Goal: Information Seeking & Learning: Learn about a topic

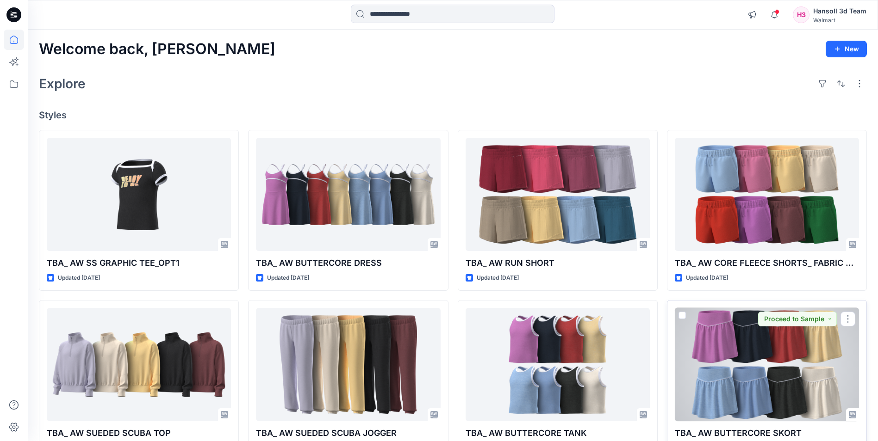
click at [760, 370] on div at bounding box center [767, 364] width 184 height 113
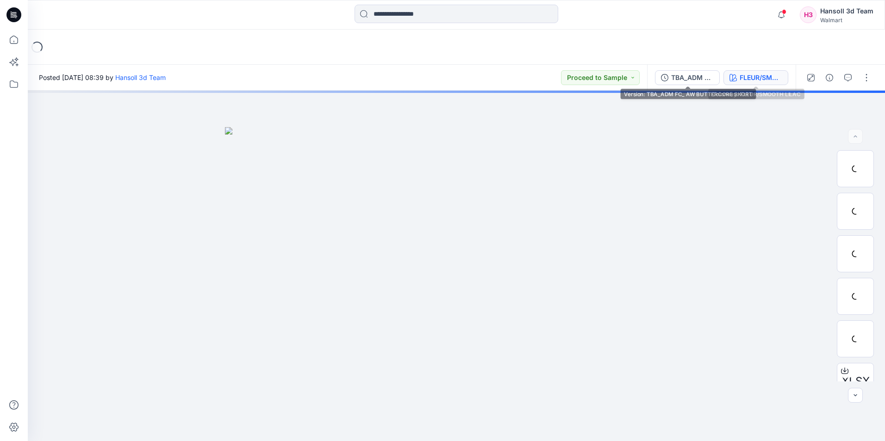
click at [764, 76] on div "FLEUR/SMOOTH LILAC" at bounding box center [760, 78] width 43 height 10
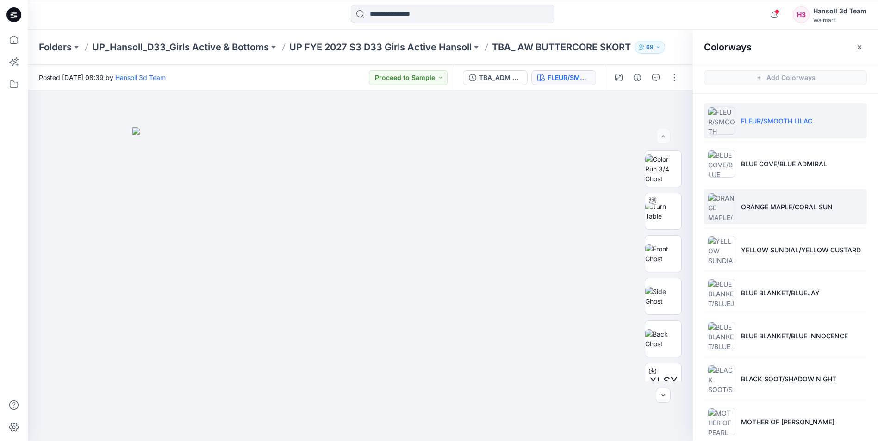
click at [782, 216] on li "ORANGE MAPLE/CORAL SUN" at bounding box center [785, 206] width 163 height 35
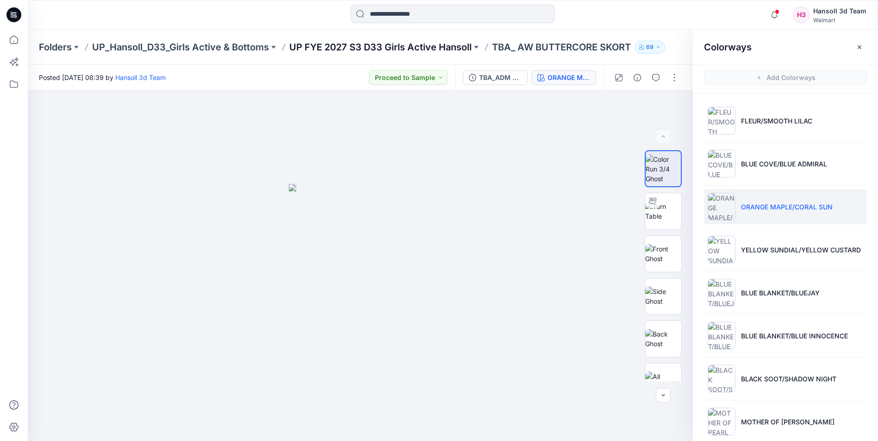
click at [406, 47] on p "UP FYE 2027 S3 D33 Girls Active Hansoll" at bounding box center [380, 47] width 182 height 13
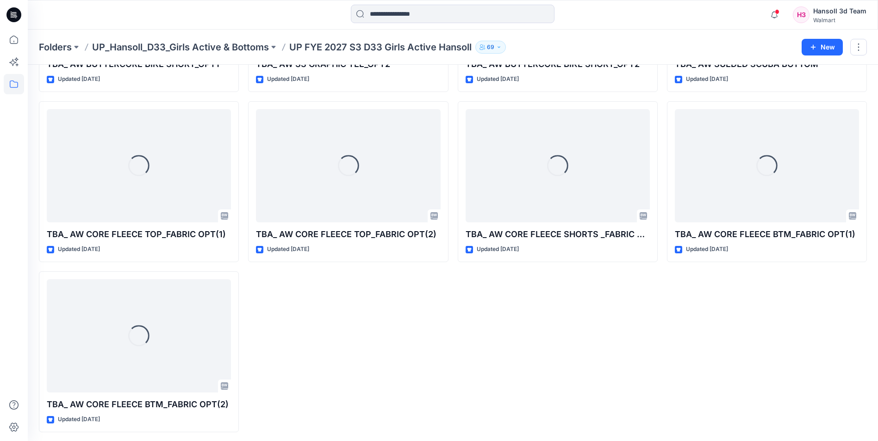
scroll to position [515, 0]
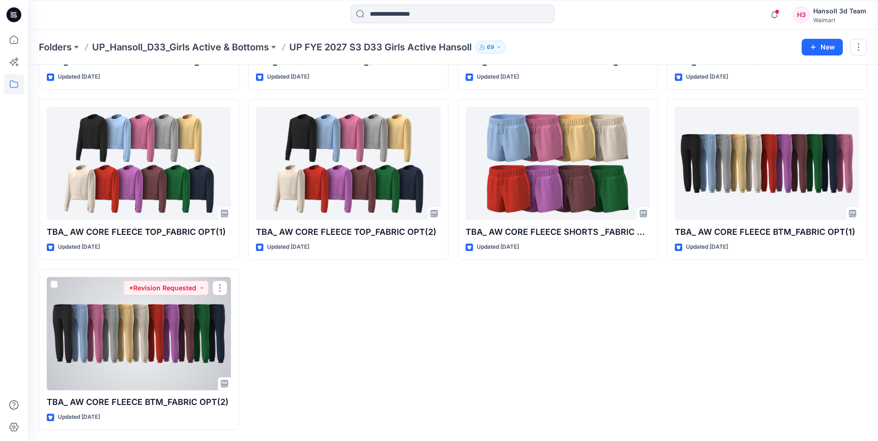
drag, startPoint x: 108, startPoint y: 367, endPoint x: 99, endPoint y: 372, distance: 10.1
click at [108, 367] on div at bounding box center [139, 333] width 184 height 113
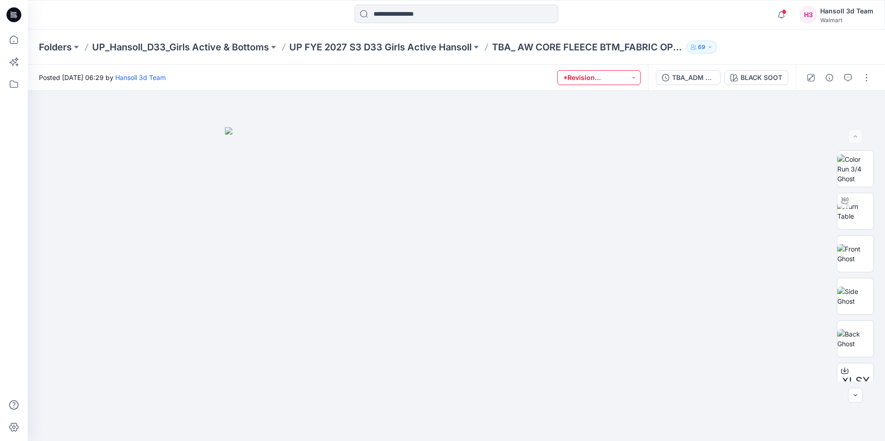
click at [609, 77] on button "*Revision Requested" at bounding box center [598, 77] width 83 height 15
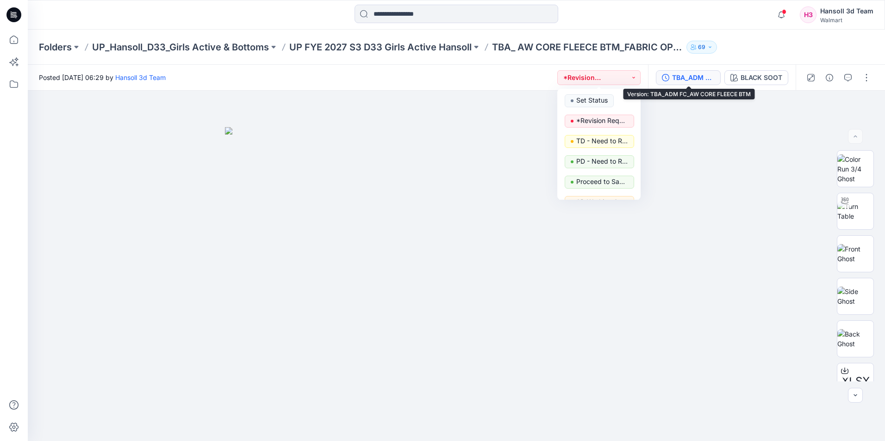
click at [706, 81] on div "TBA_ADM FC_AW CORE FLEECE BTM" at bounding box center [693, 78] width 43 height 10
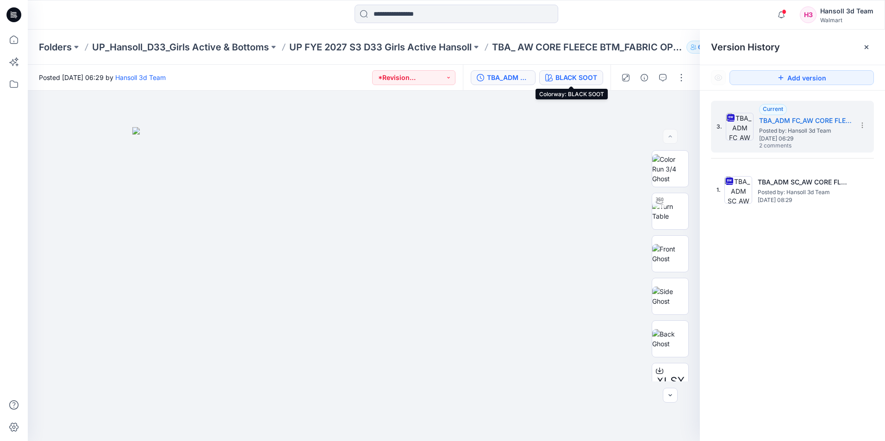
click at [594, 75] on div "BLACK SOOT" at bounding box center [576, 78] width 42 height 10
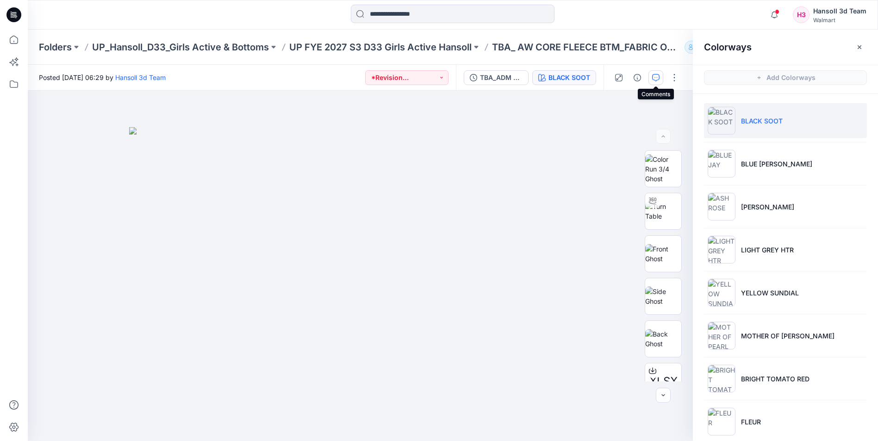
click at [659, 79] on button "button" at bounding box center [655, 77] width 15 height 15
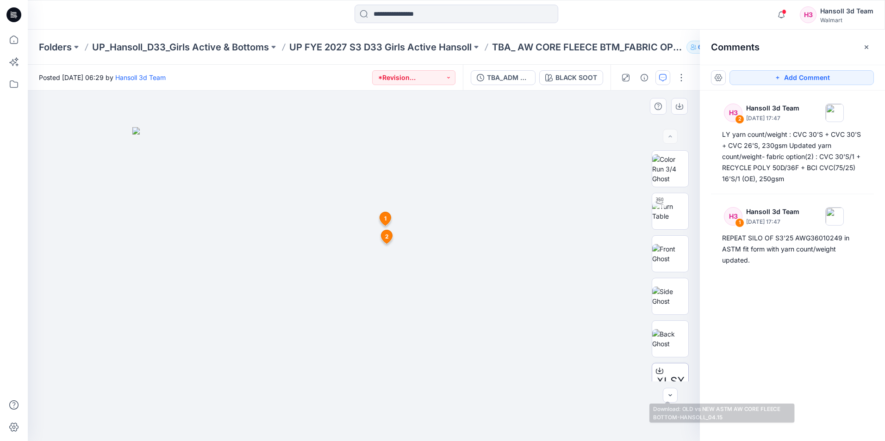
click at [670, 365] on div "XLSX" at bounding box center [670, 381] width 37 height 37
click at [421, 48] on p "UP FYE 2027 S3 D33 Girls Active Hansoll" at bounding box center [380, 47] width 182 height 13
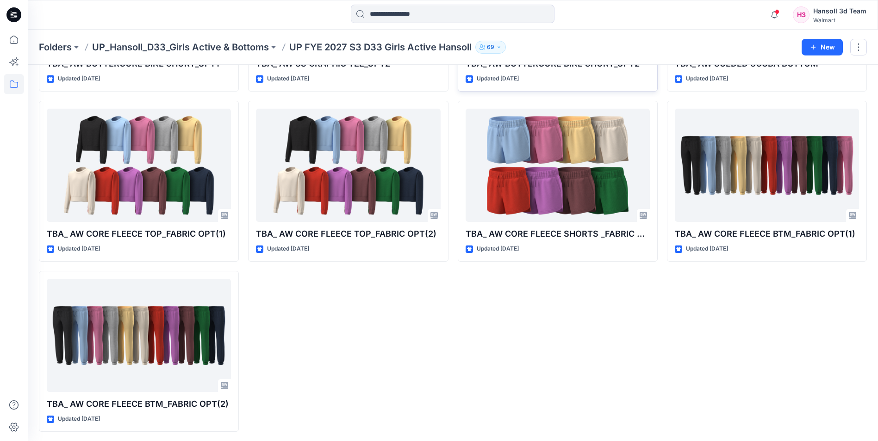
scroll to position [515, 0]
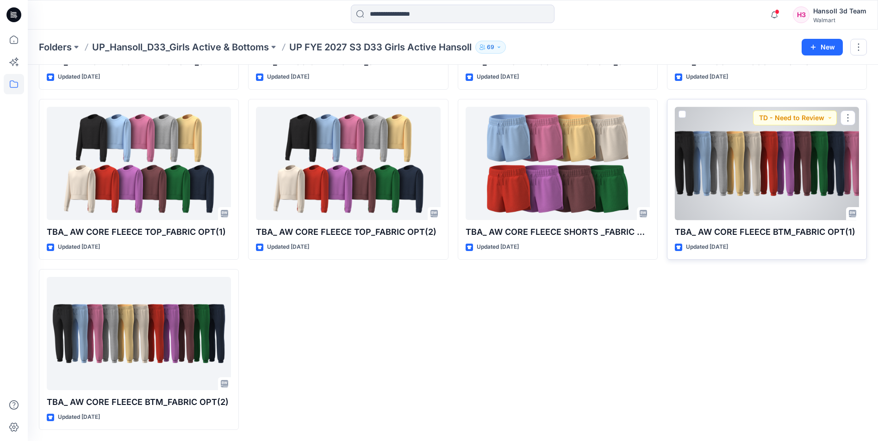
click at [777, 174] on div at bounding box center [767, 163] width 184 height 113
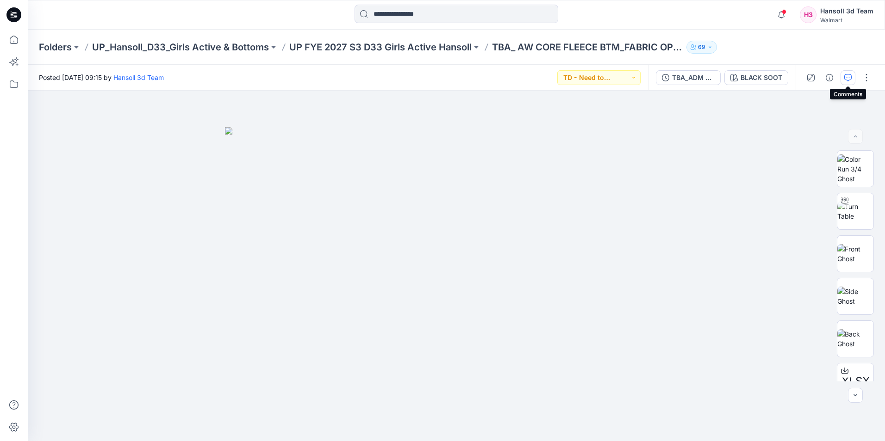
click at [845, 77] on icon "button" at bounding box center [847, 77] width 7 height 7
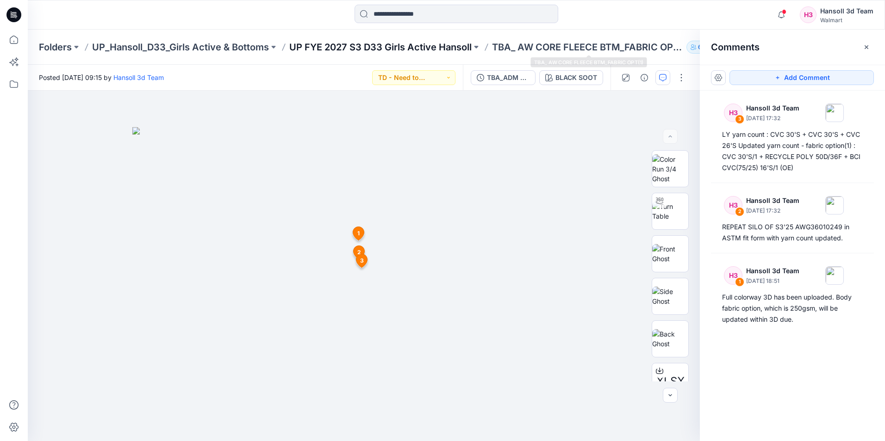
click at [395, 47] on p "UP FYE 2027 S3 D33 Girls Active Hansoll" at bounding box center [380, 47] width 182 height 13
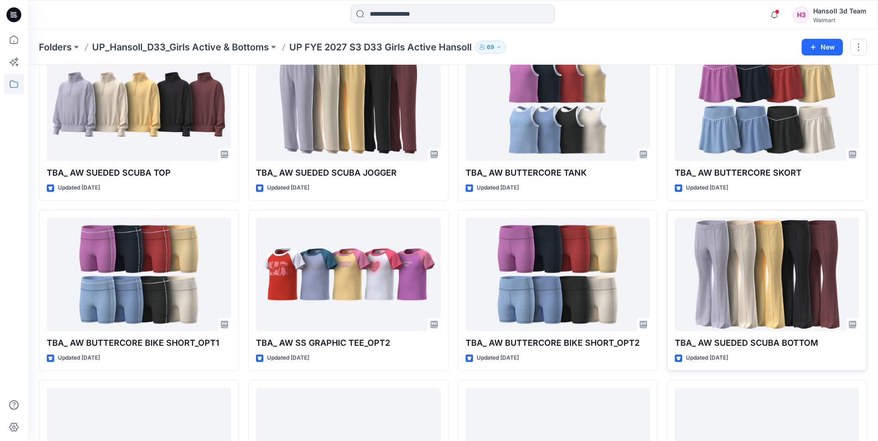
scroll to position [238, 0]
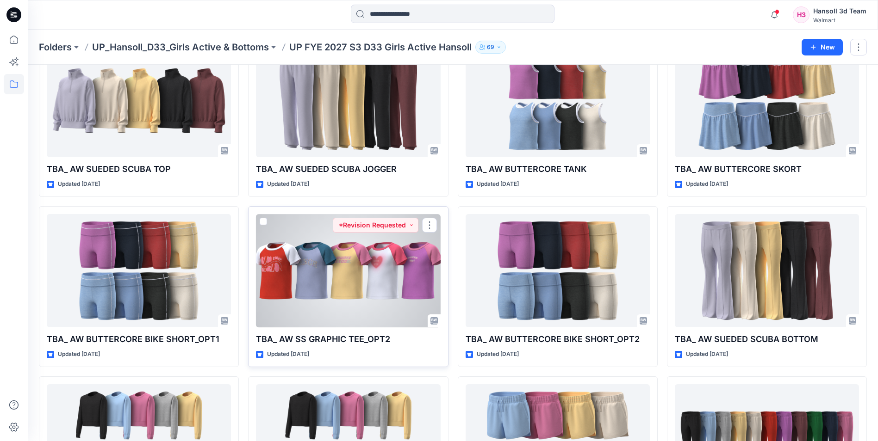
click at [326, 300] on div at bounding box center [348, 270] width 184 height 113
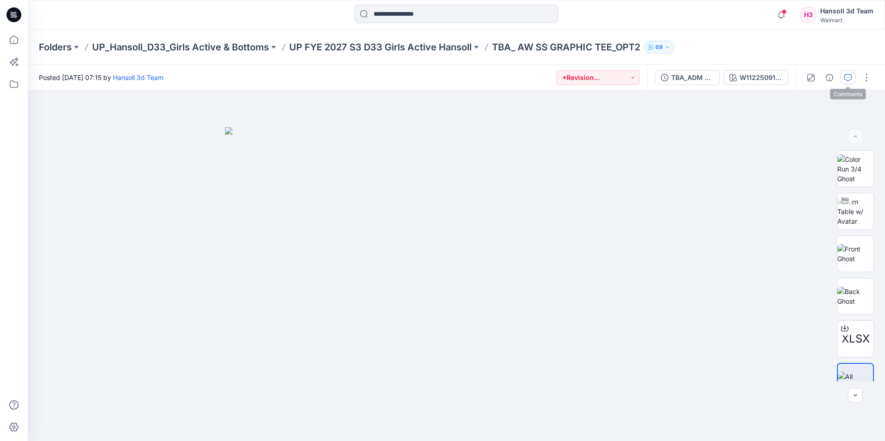
click at [846, 82] on button "button" at bounding box center [847, 77] width 15 height 15
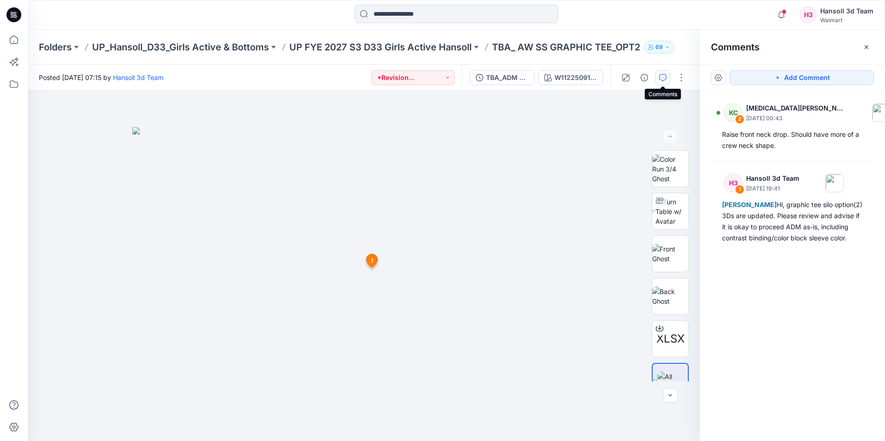
drag, startPoint x: 446, startPoint y: 56, endPoint x: 442, endPoint y: 62, distance: 6.7
click at [446, 56] on div "Folders UP_Hansoll_D33_Girls Active & Bottoms UP FYE 2027 S3 D33 Girls Active H…" at bounding box center [456, 47] width 857 height 35
click at [449, 50] on p "UP FYE 2027 S3 D33 Girls Active Hansoll" at bounding box center [380, 47] width 182 height 13
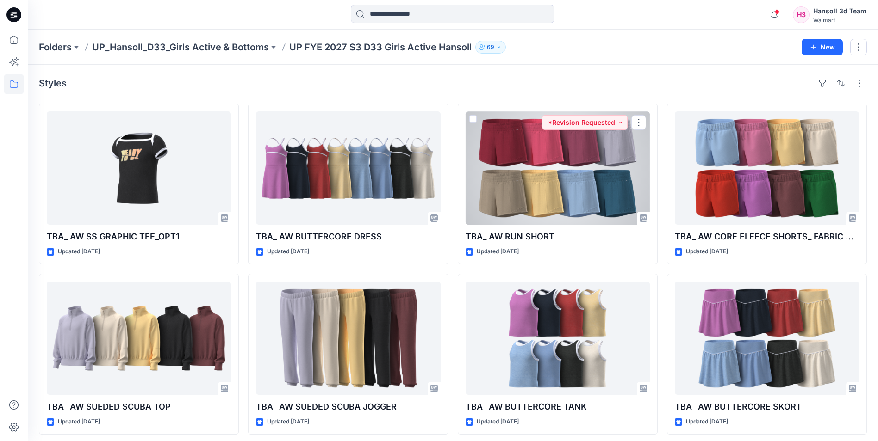
click at [524, 170] on div at bounding box center [558, 168] width 184 height 113
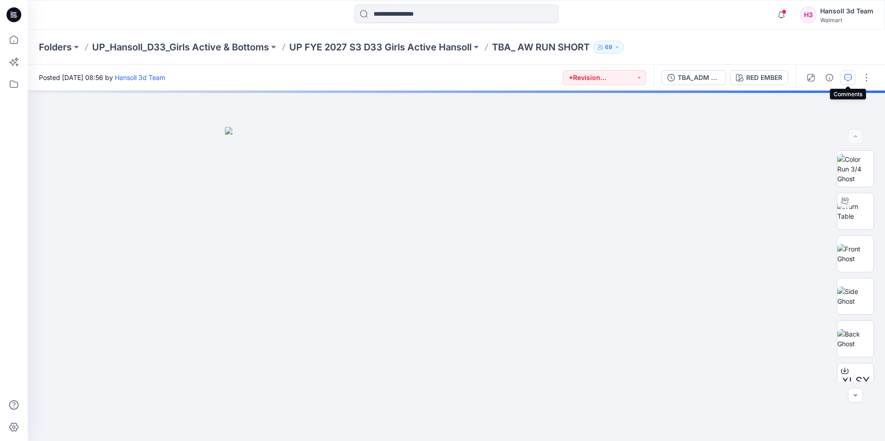
click at [847, 79] on icon "button" at bounding box center [847, 77] width 7 height 7
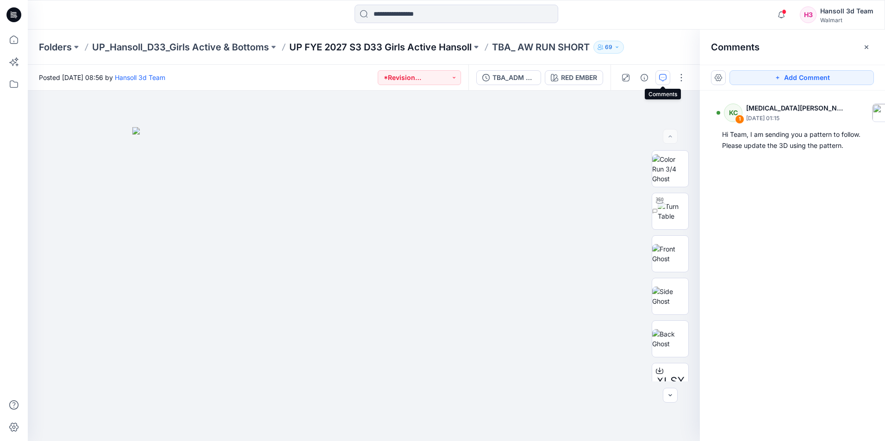
click at [373, 43] on p "UP FYE 2027 S3 D33 Girls Active Hansoll" at bounding box center [380, 47] width 182 height 13
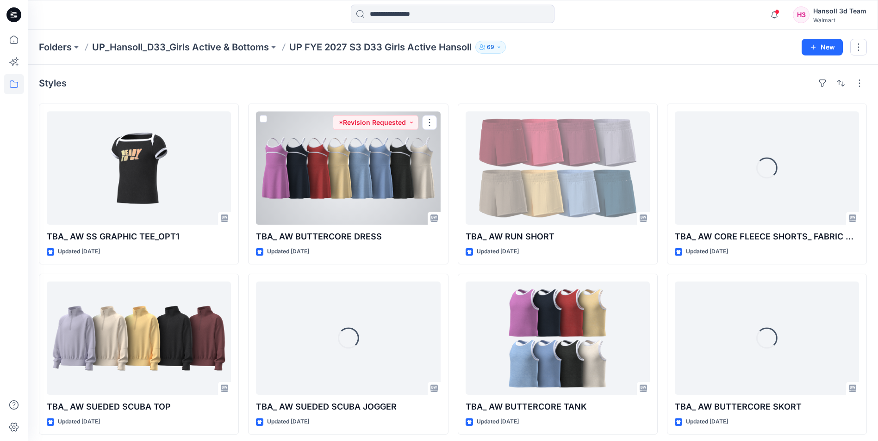
click at [326, 171] on div at bounding box center [348, 168] width 184 height 113
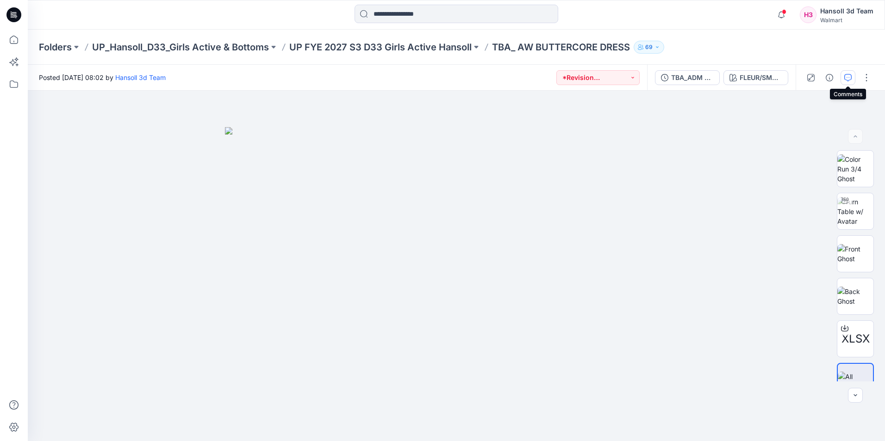
click at [845, 76] on icon "button" at bounding box center [847, 77] width 7 height 7
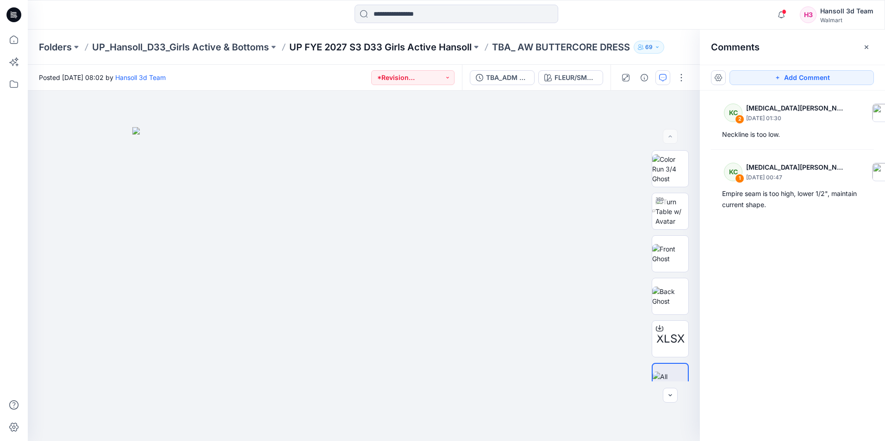
click at [407, 46] on p "UP FYE 2027 S3 D33 Girls Active Hansoll" at bounding box center [380, 47] width 182 height 13
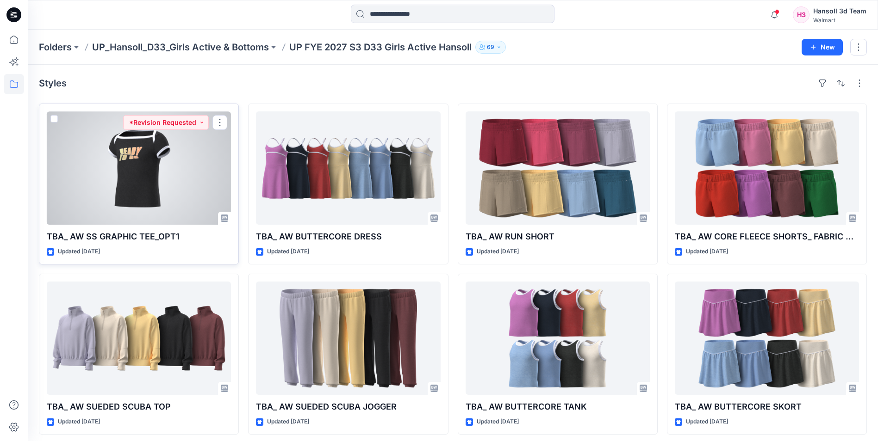
click at [138, 180] on div at bounding box center [139, 168] width 184 height 113
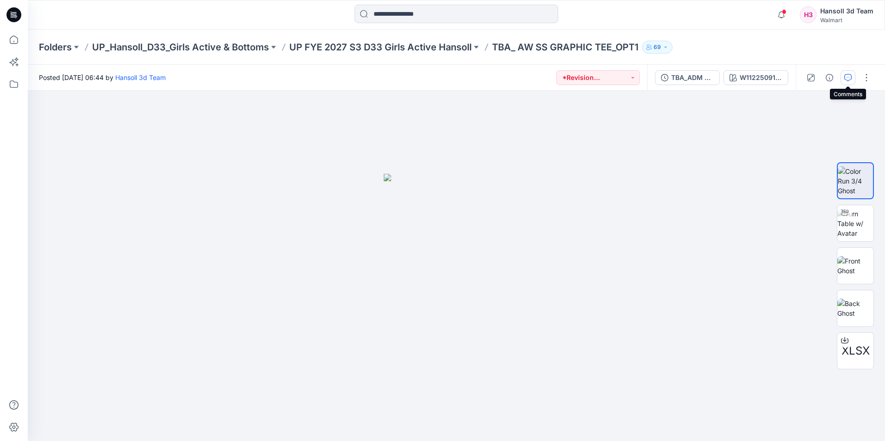
click at [851, 79] on icon "button" at bounding box center [847, 77] width 7 height 7
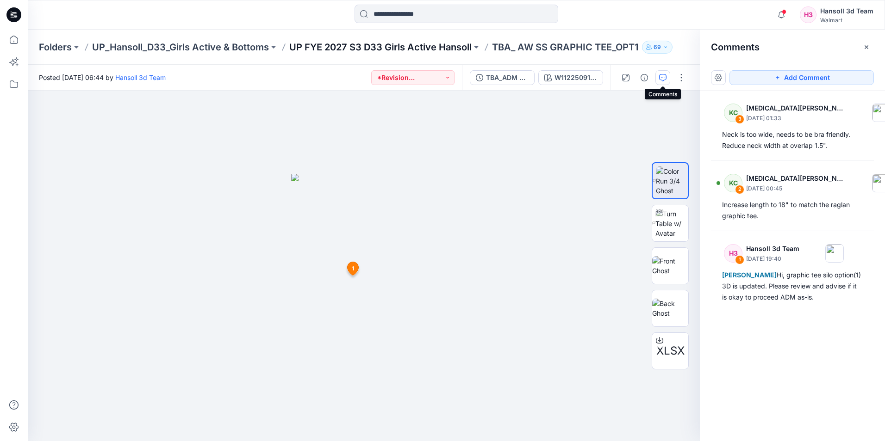
click at [385, 50] on p "UP FYE 2027 S3 D33 Girls Active Hansoll" at bounding box center [380, 47] width 182 height 13
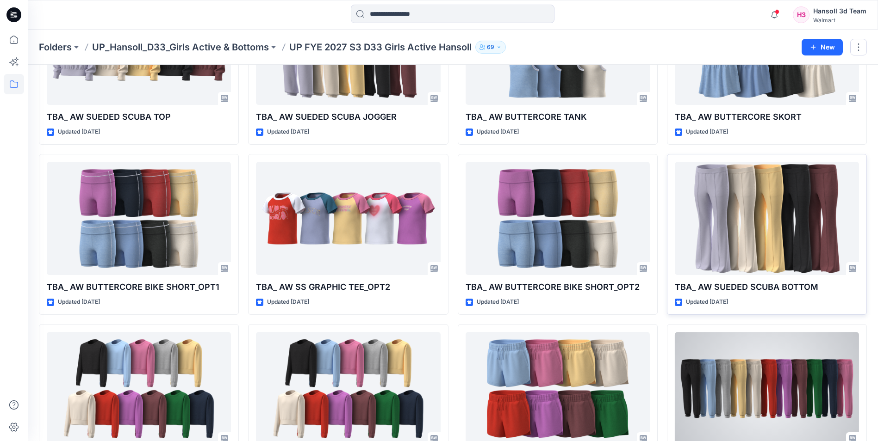
scroll to position [284, 0]
